Goal: Register for event/course

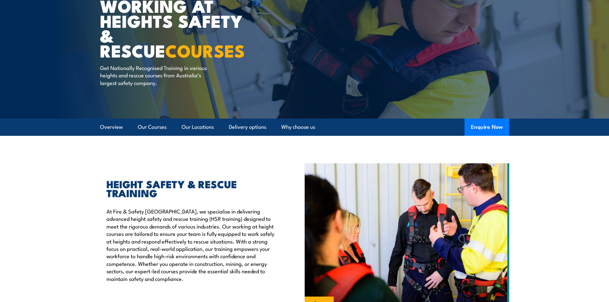
scroll to position [64, 0]
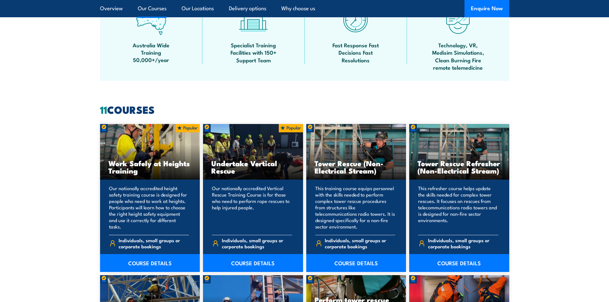
scroll to position [447, 0]
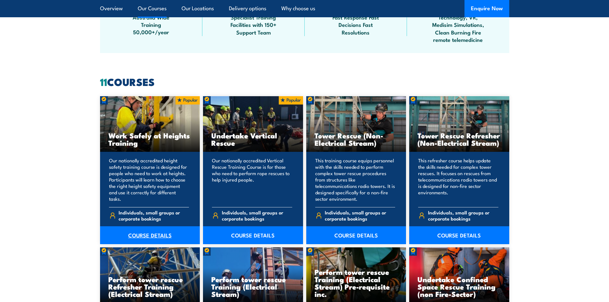
click at [134, 233] on link "COURSE DETAILS" at bounding box center [150, 235] width 100 height 18
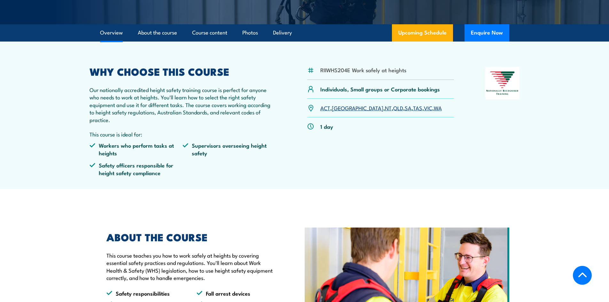
scroll to position [160, 0]
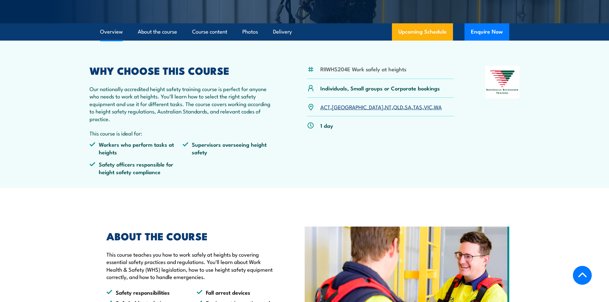
click at [393, 106] on link "QLD" at bounding box center [398, 107] width 10 height 8
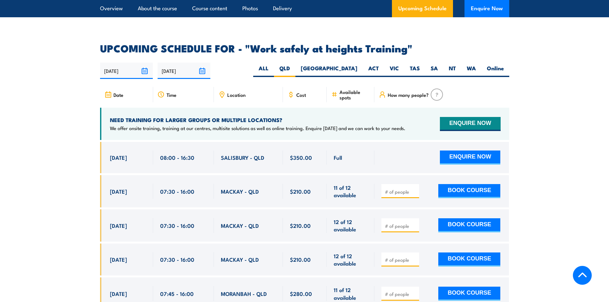
scroll to position [985, 0]
